Goal: Communication & Community: Answer question/provide support

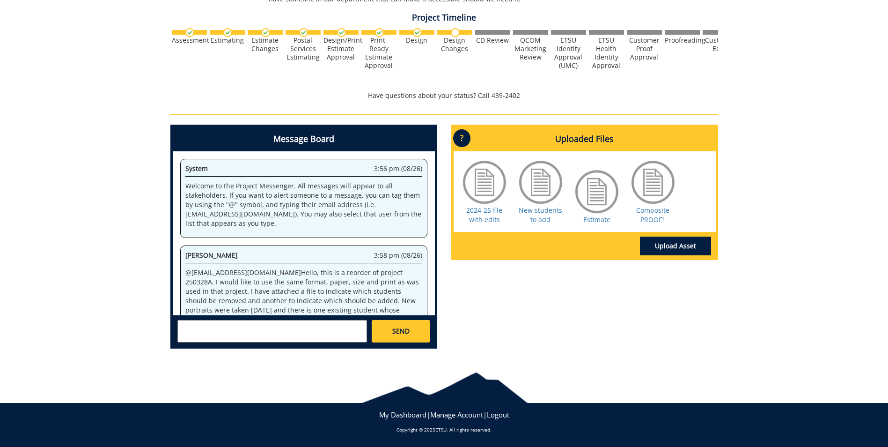
scroll to position [595, 0]
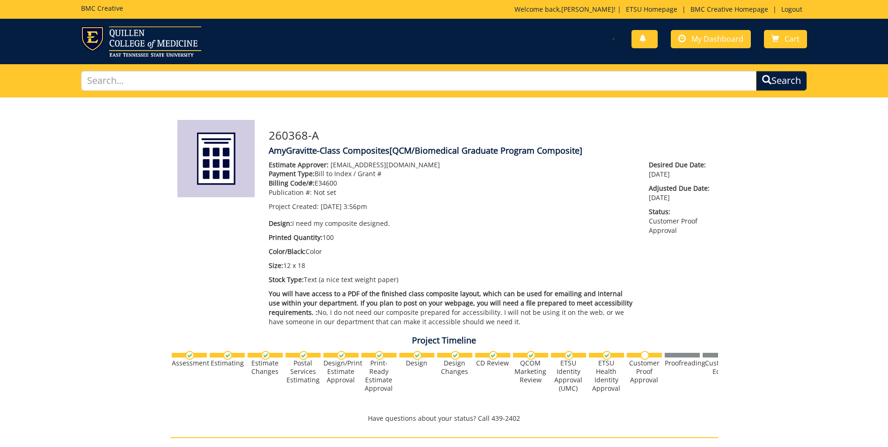
scroll to position [595, 0]
click at [370, 327] on div "Estimate Approver: [PERSON_NAME][EMAIL_ADDRESS][DOMAIN_NAME] Payment Type: Bill…" at bounding box center [452, 245] width 381 height 171
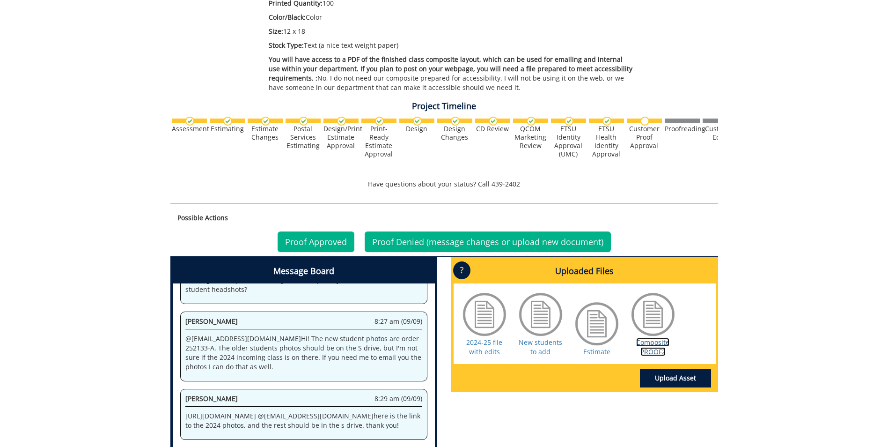
click at [656, 344] on link "Composite PROOF2" at bounding box center [652, 347] width 33 height 18
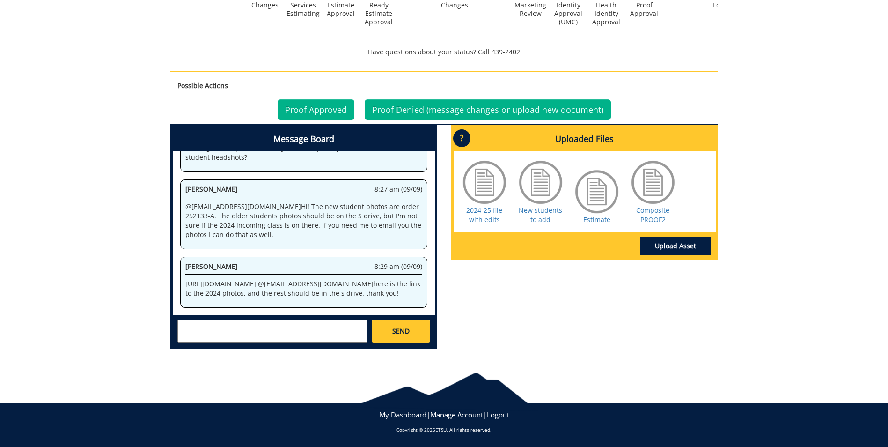
click at [259, 335] on textarea at bounding box center [272, 331] width 190 height 22
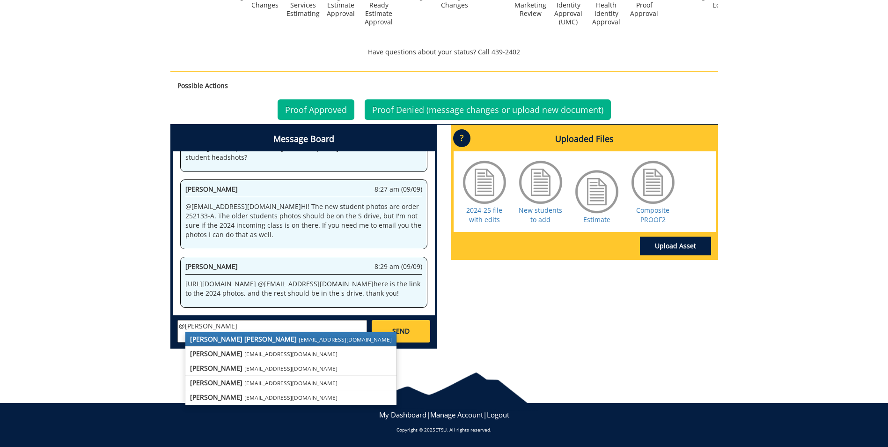
click at [299, 336] on small "[EMAIL_ADDRESS][DOMAIN_NAME]" at bounding box center [345, 338] width 93 height 7
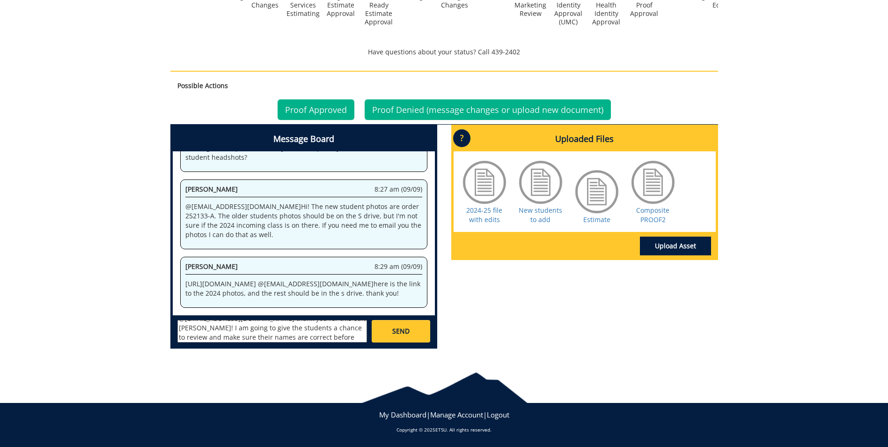
scroll to position [17, 0]
type textarea "@[EMAIL_ADDRESS][DOMAIN_NAME] thank you for this edit [PERSON_NAME]! I am going…"
click at [410, 331] on link "SEND" at bounding box center [401, 331] width 58 height 22
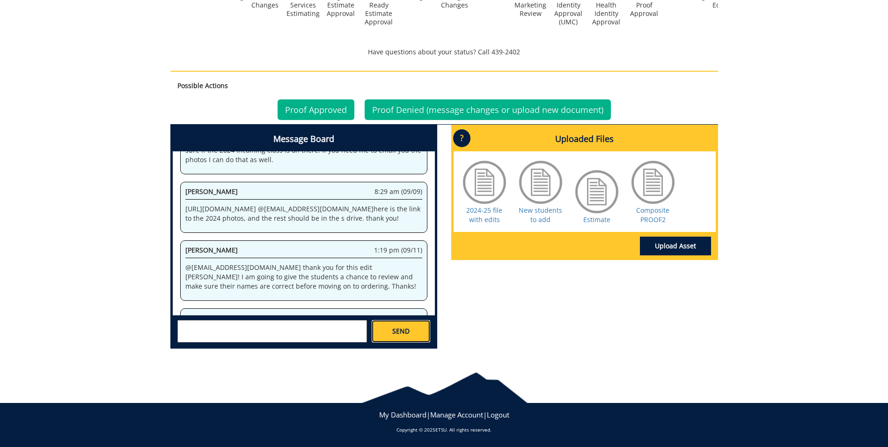
scroll to position [2287, 0]
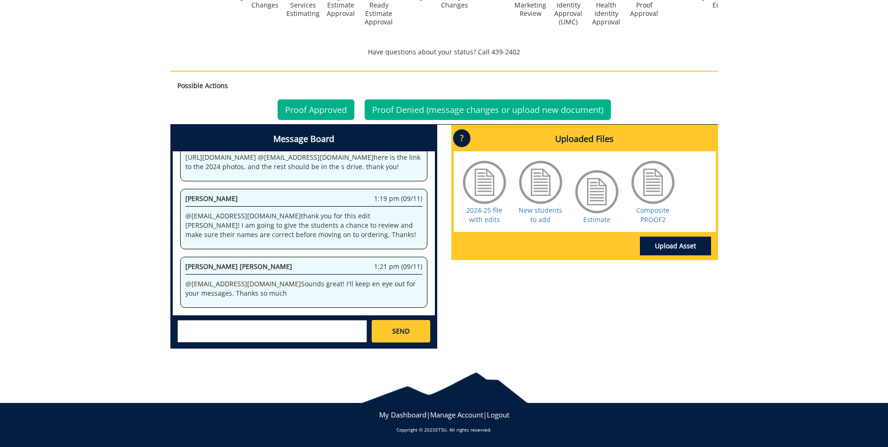
scroll to position [38, 0]
